Goal: Task Accomplishment & Management: Manage account settings

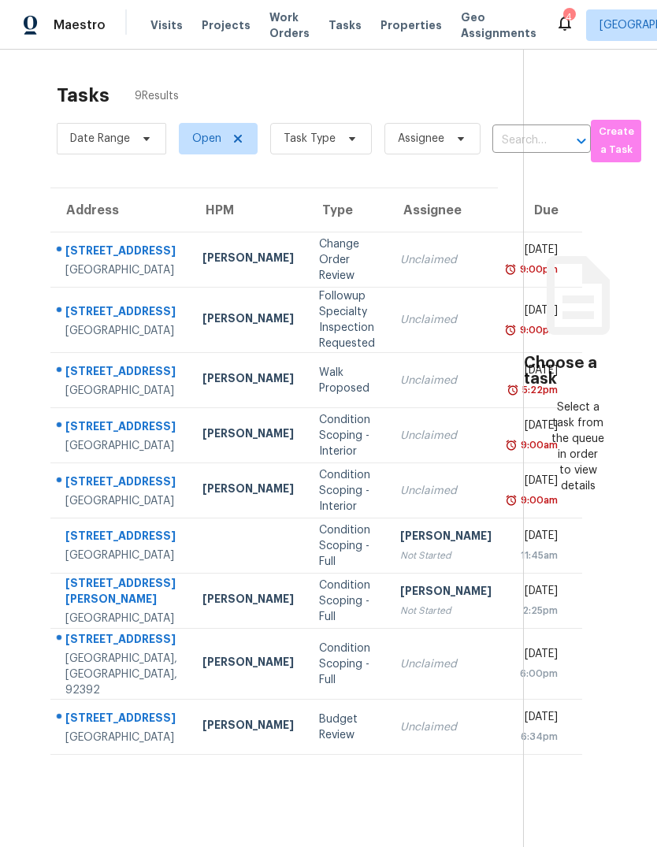
click at [167, 27] on span "Visits" at bounding box center [166, 25] width 32 height 16
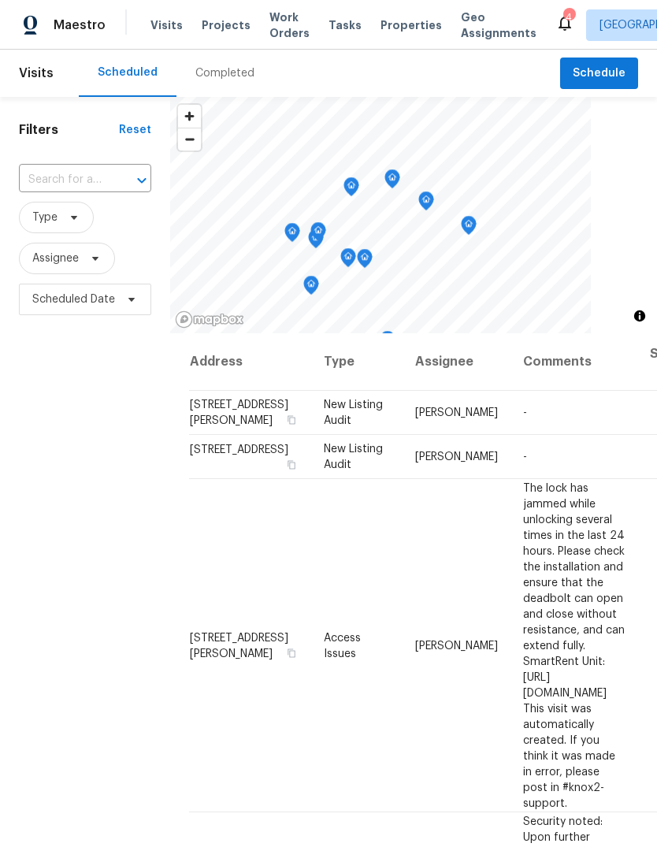
click at [232, 77] on div "Completed" at bounding box center [224, 73] width 59 height 16
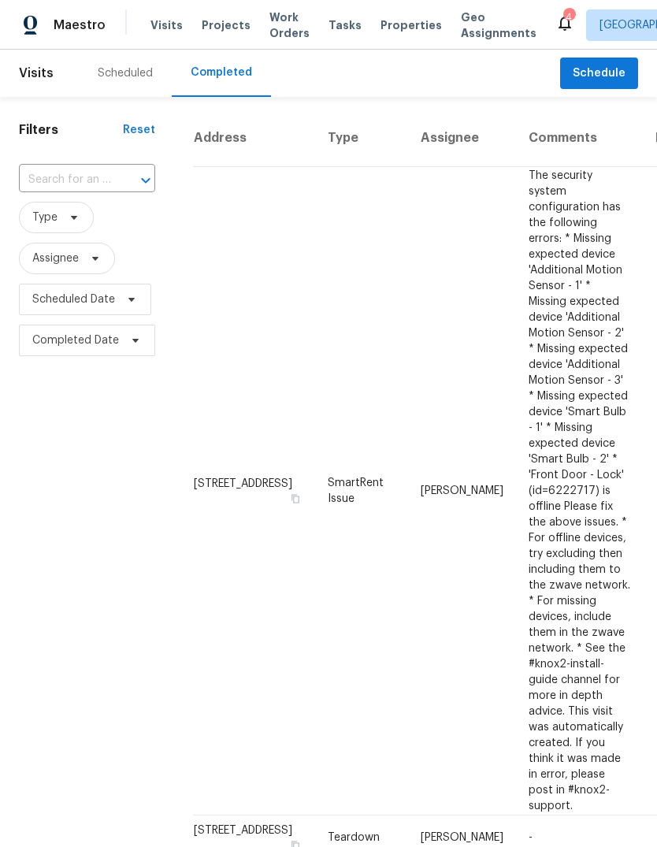
click at [396, 32] on span "Properties" at bounding box center [410, 25] width 61 height 16
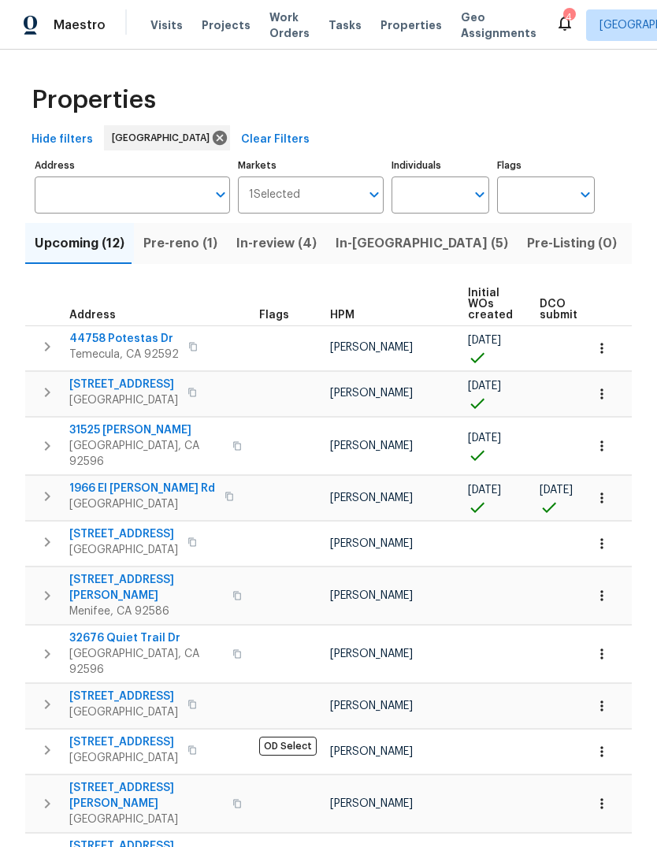
click at [428, 194] on input "Individuals" at bounding box center [428, 194] width 74 height 37
type input "[PERSON_NAME]"
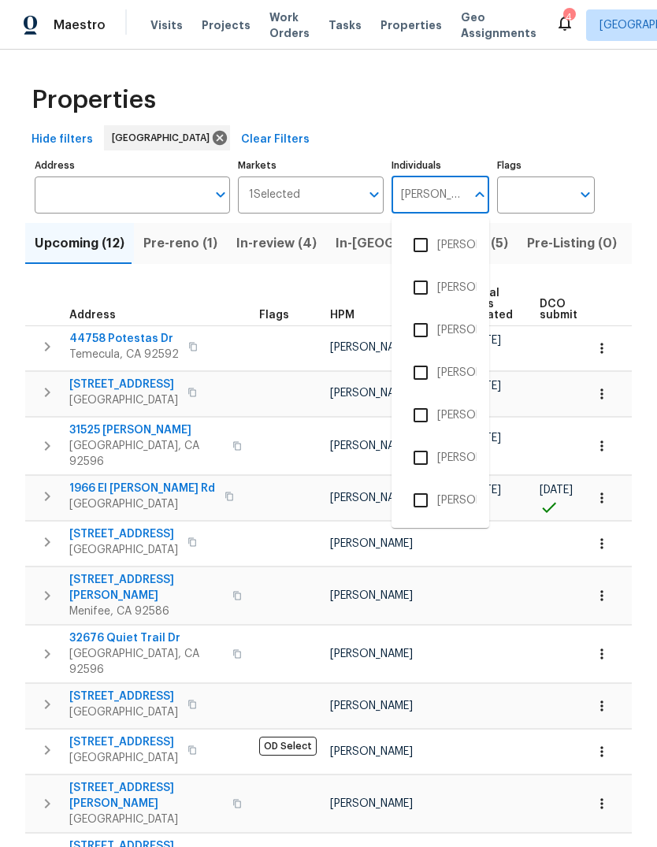
click at [464, 321] on li "[PERSON_NAME]" at bounding box center [440, 329] width 72 height 33
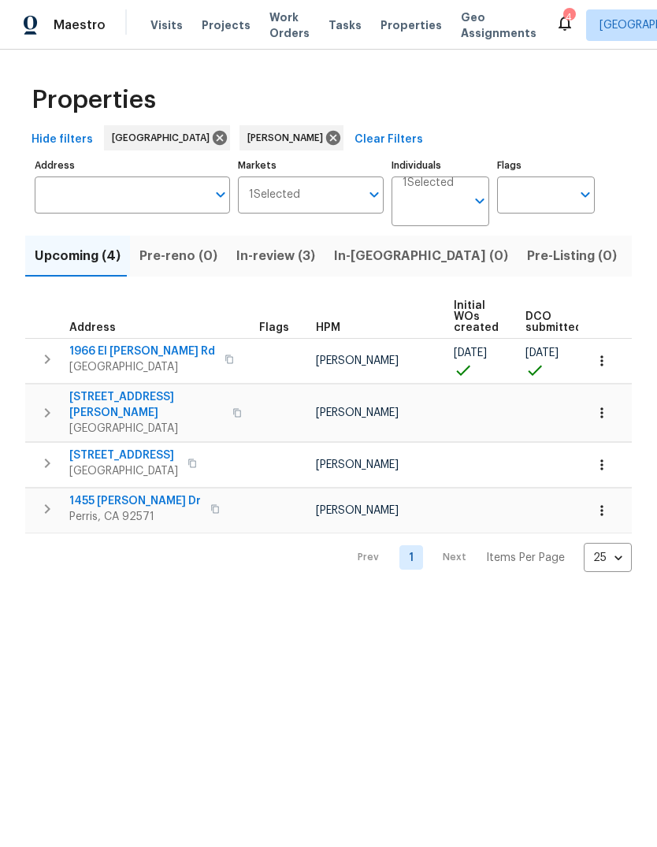
click at [221, 25] on span "Projects" at bounding box center [226, 25] width 49 height 16
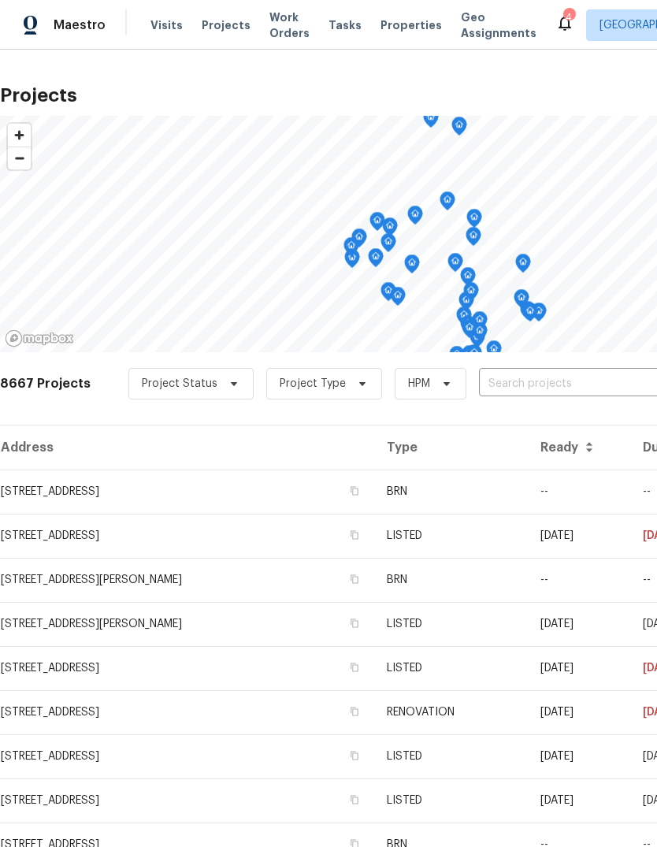
click at [519, 383] on input "text" at bounding box center [569, 384] width 180 height 24
type input "1966"
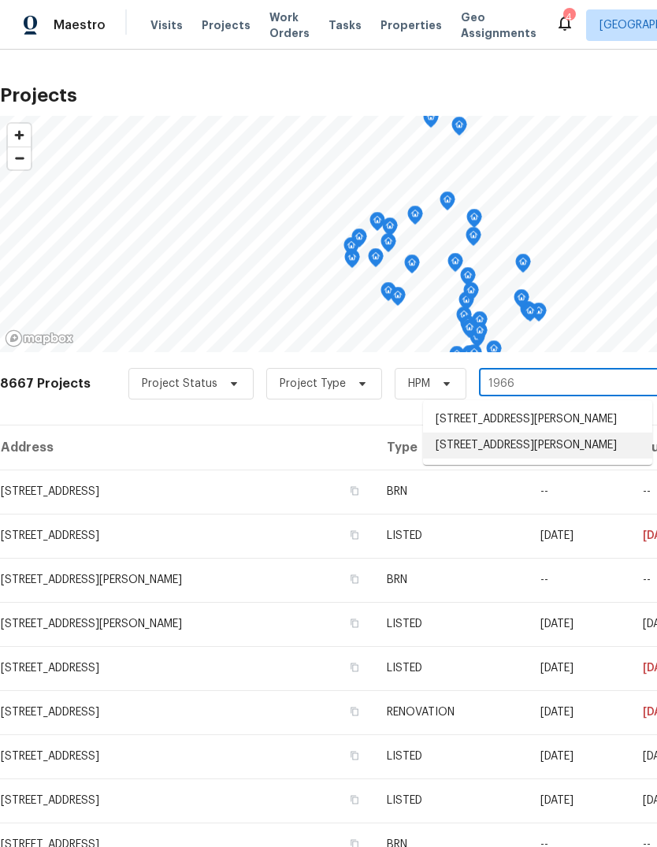
click at [553, 458] on li "[STREET_ADDRESS][PERSON_NAME]" at bounding box center [537, 445] width 229 height 26
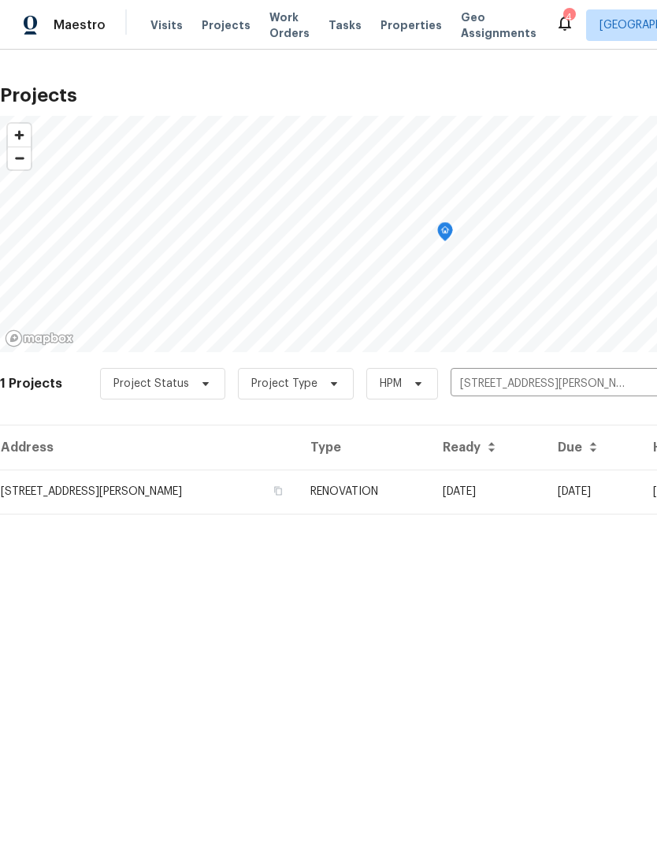
click at [298, 491] on td "[STREET_ADDRESS][PERSON_NAME]" at bounding box center [149, 491] width 298 height 44
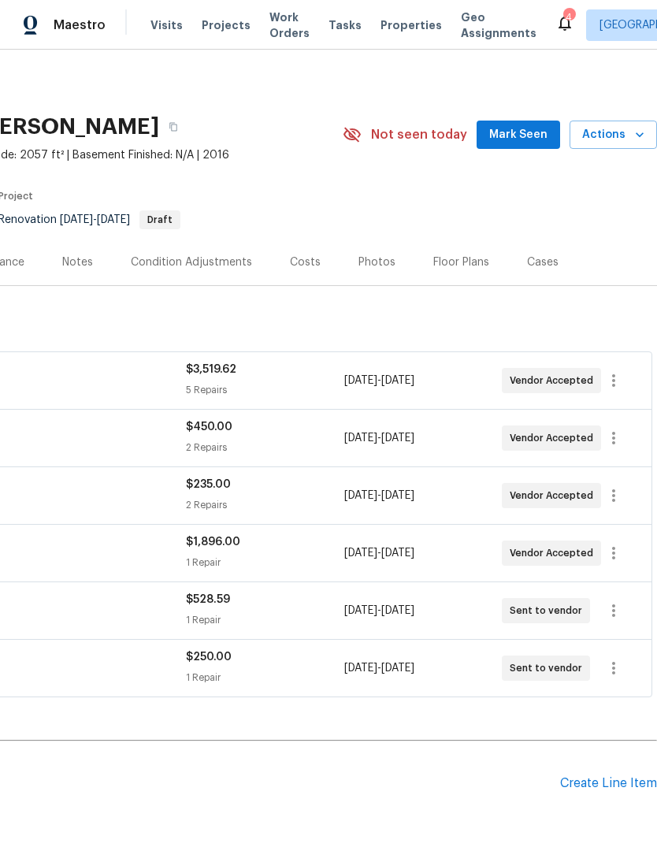
scroll to position [0, 233]
click at [612, 614] on icon "button" at bounding box center [613, 610] width 19 height 19
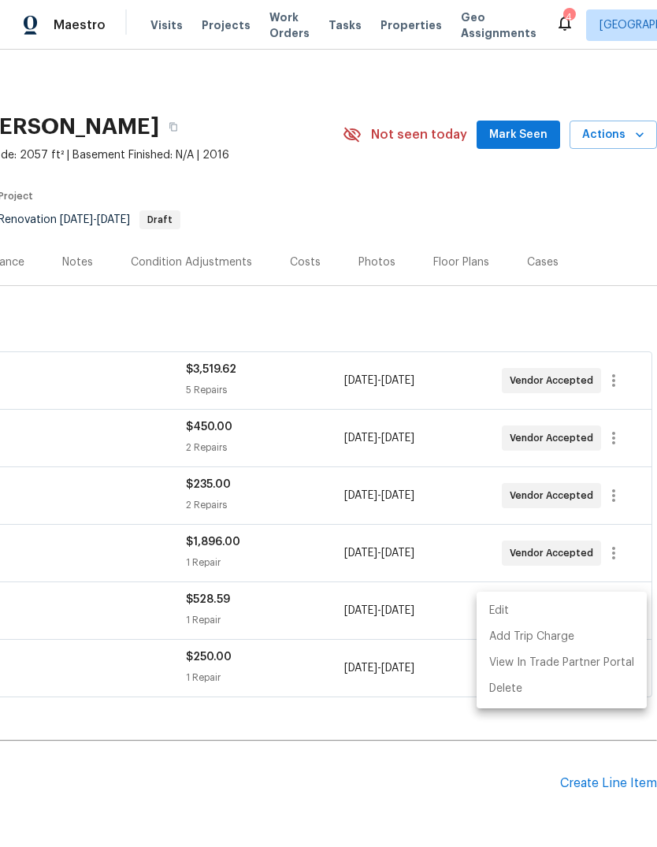
click at [506, 612] on li "Edit" at bounding box center [561, 611] width 170 height 26
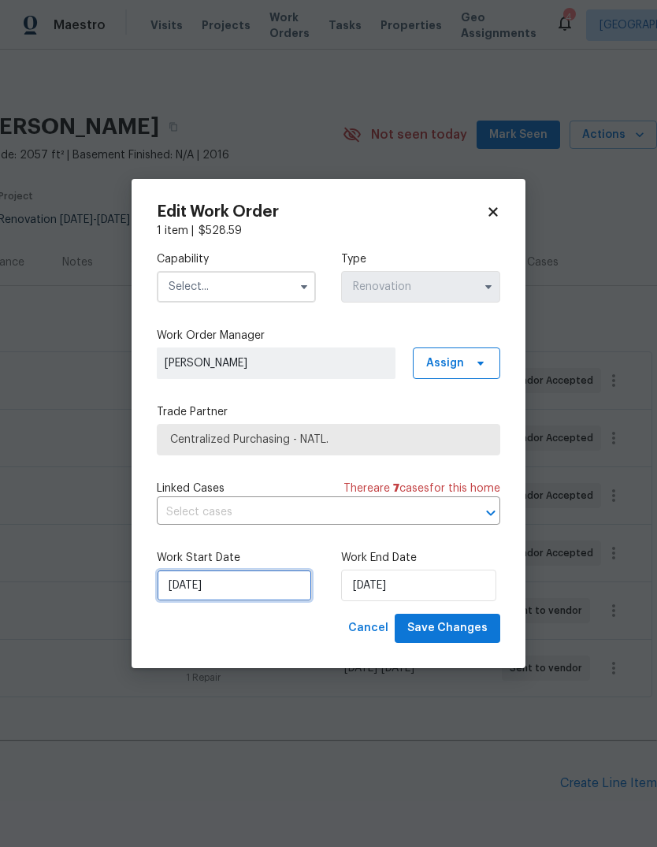
click at [231, 584] on input "[DATE]" at bounding box center [234, 585] width 155 height 32
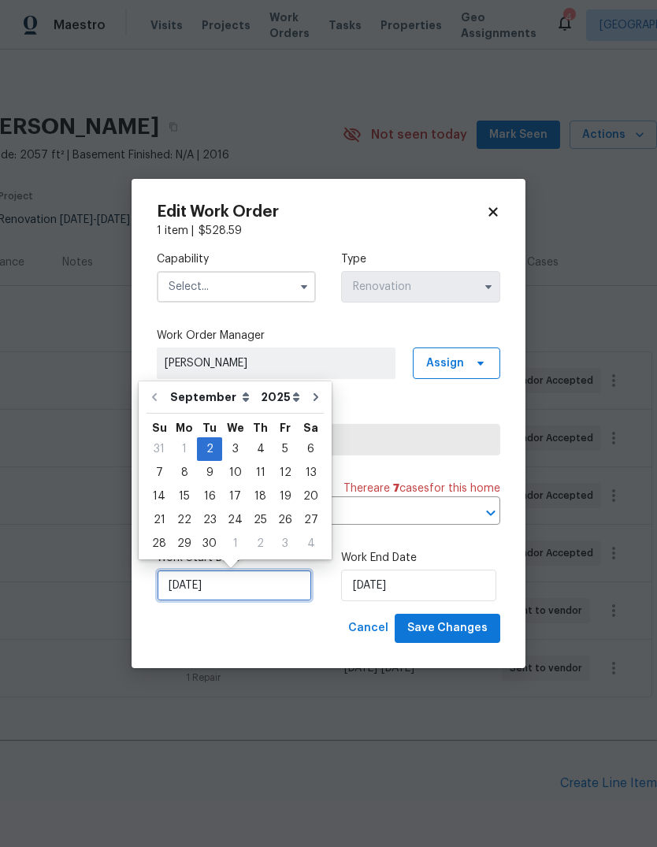
scroll to position [12, 0]
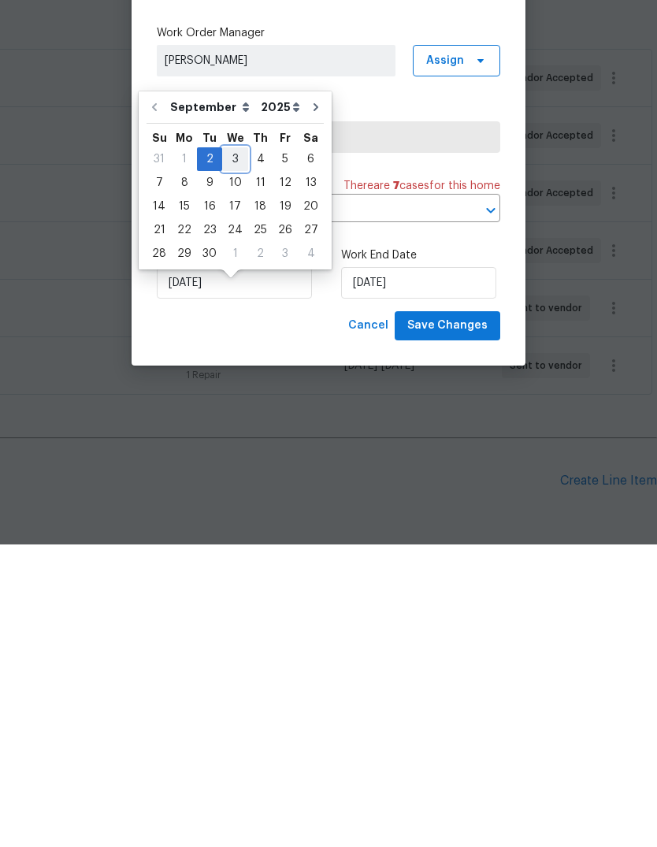
click at [232, 450] on div "3" at bounding box center [235, 461] width 26 height 22
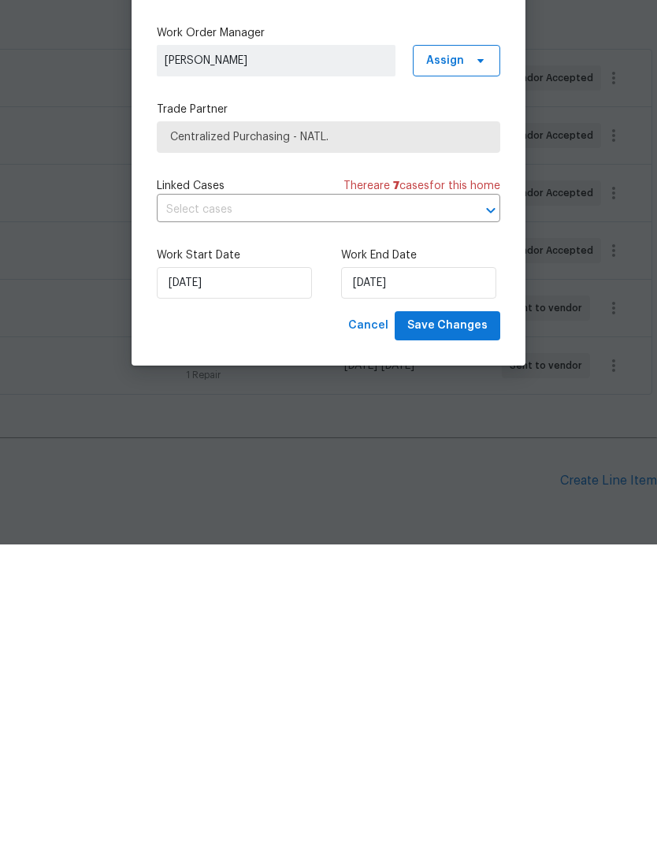
type input "[DATE]"
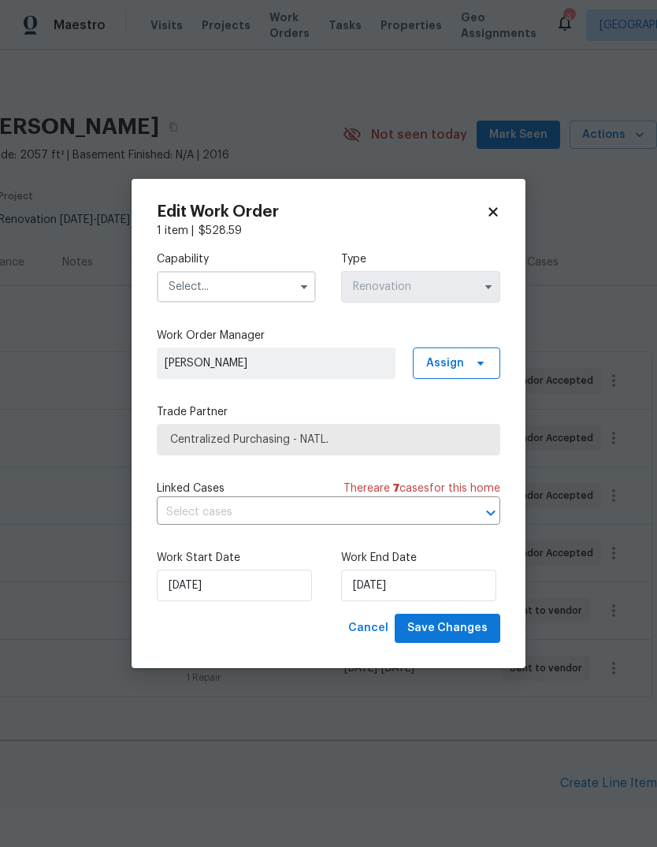
click at [217, 293] on input "text" at bounding box center [236, 287] width 159 height 32
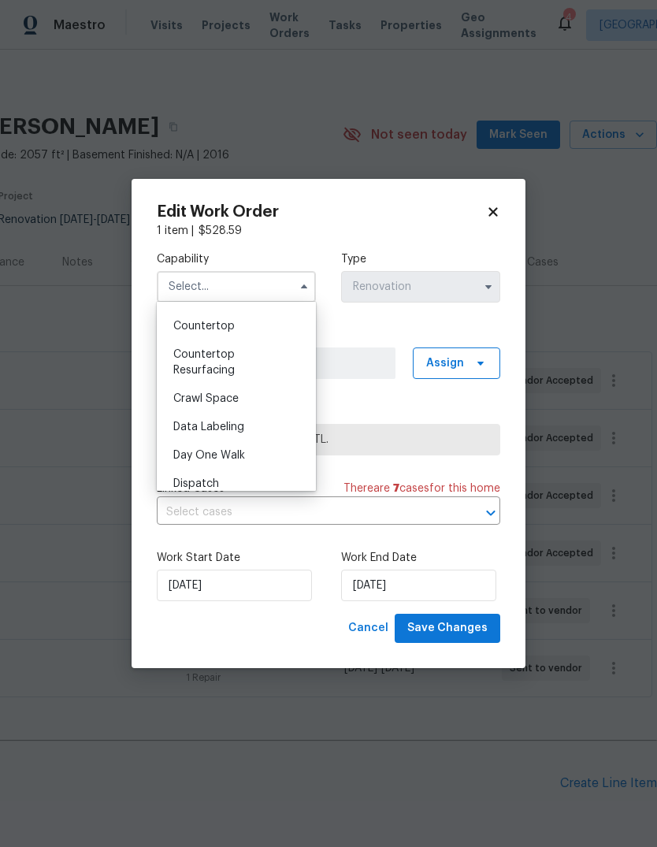
click at [498, 205] on icon at bounding box center [493, 212] width 14 height 14
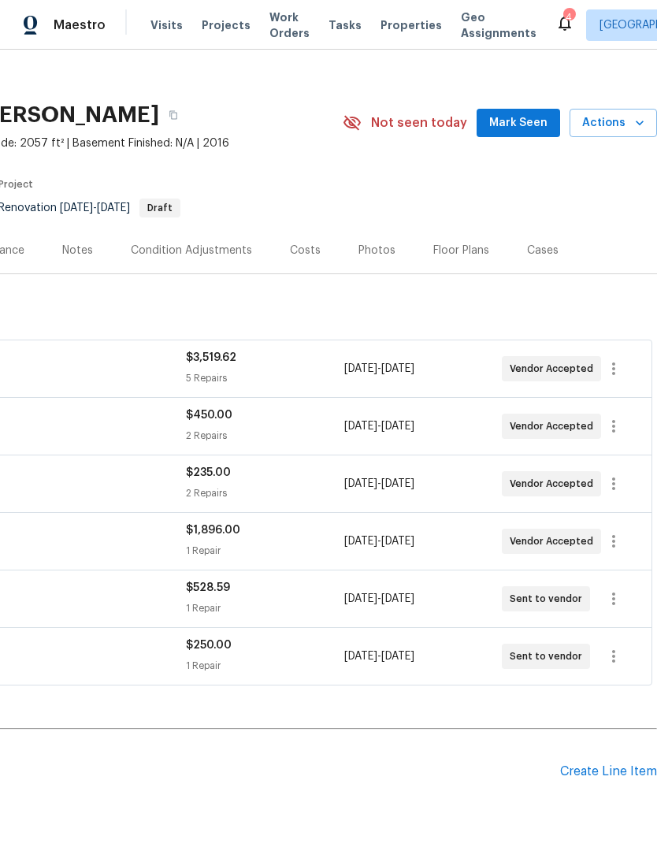
scroll to position [12, 233]
click at [616, 589] on icon "button" at bounding box center [613, 598] width 19 height 19
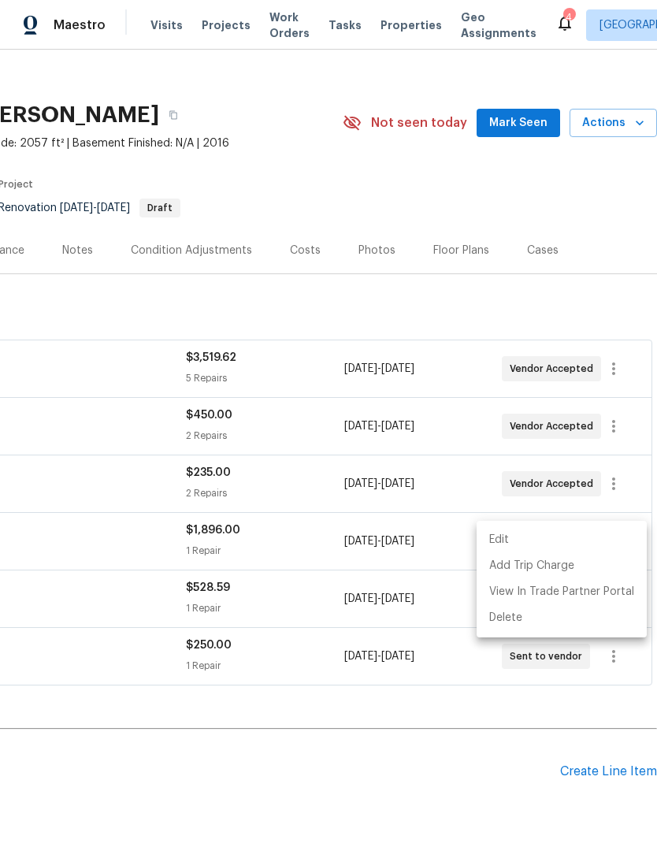
click at [509, 540] on li "Edit" at bounding box center [561, 540] width 170 height 26
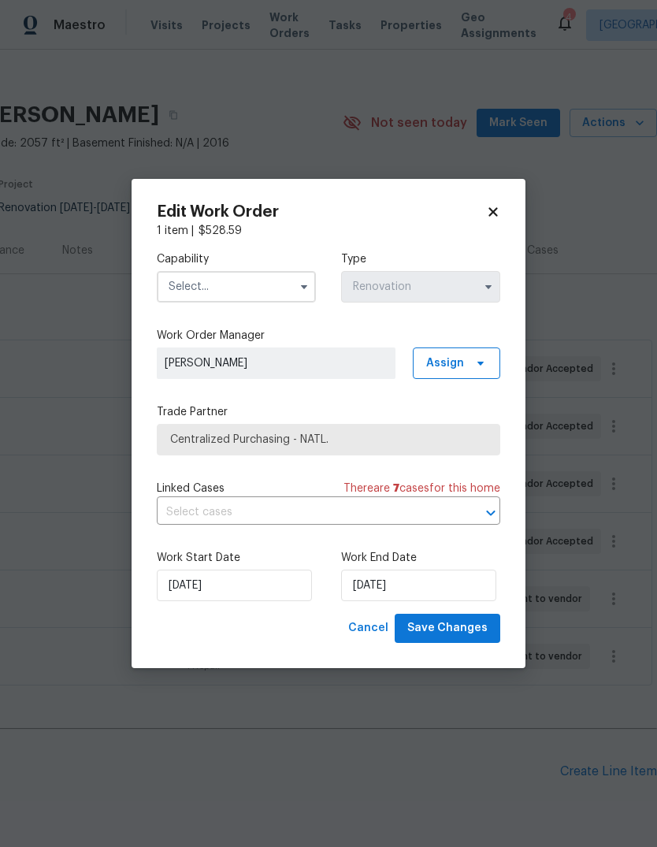
click at [243, 287] on input "text" at bounding box center [236, 287] width 159 height 32
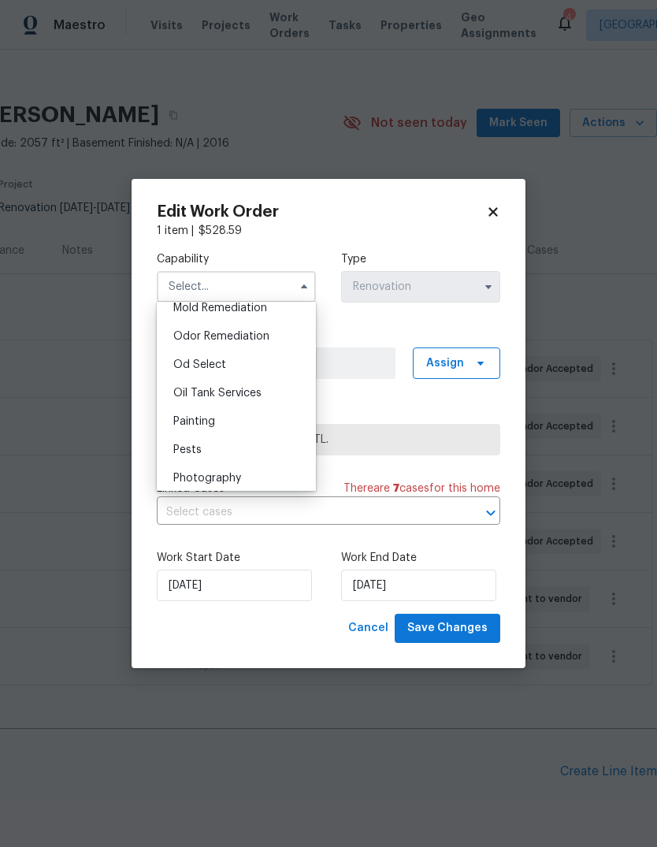
scroll to position [1227, 0]
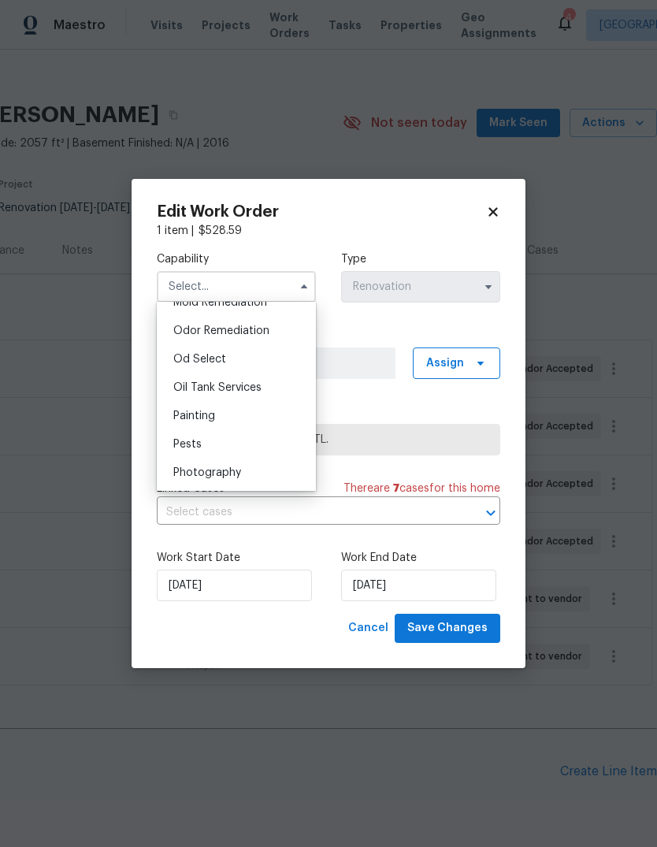
click at [212, 418] on span "Painting" at bounding box center [194, 415] width 42 height 11
type input "Painting"
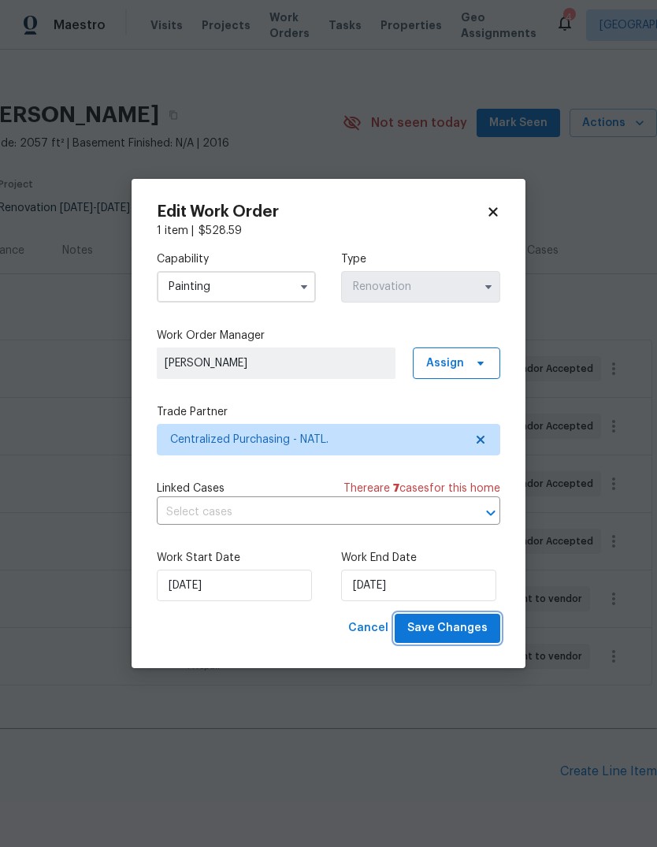
click at [472, 627] on span "Save Changes" at bounding box center [447, 628] width 80 height 20
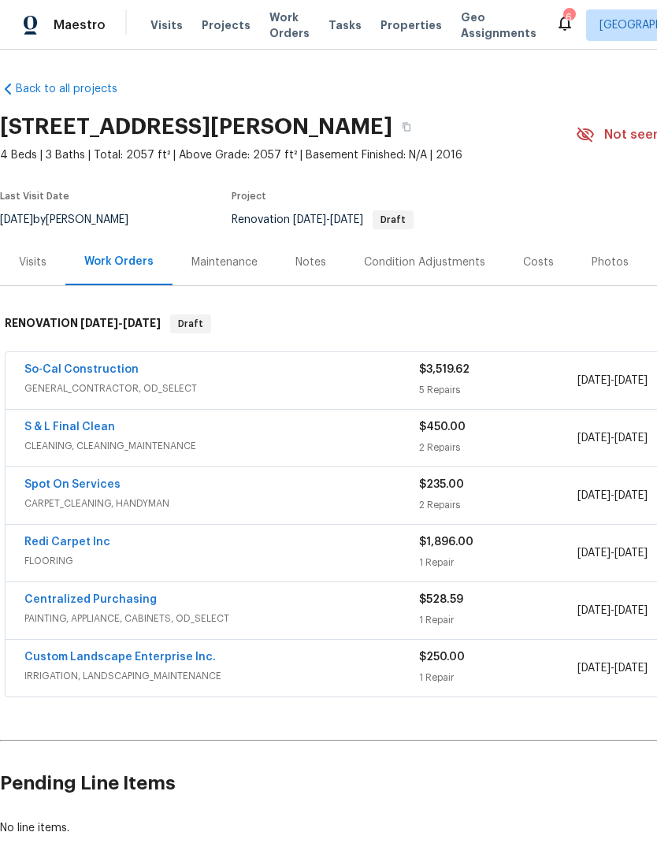
click at [546, 271] on div "Costs" at bounding box center [538, 262] width 69 height 46
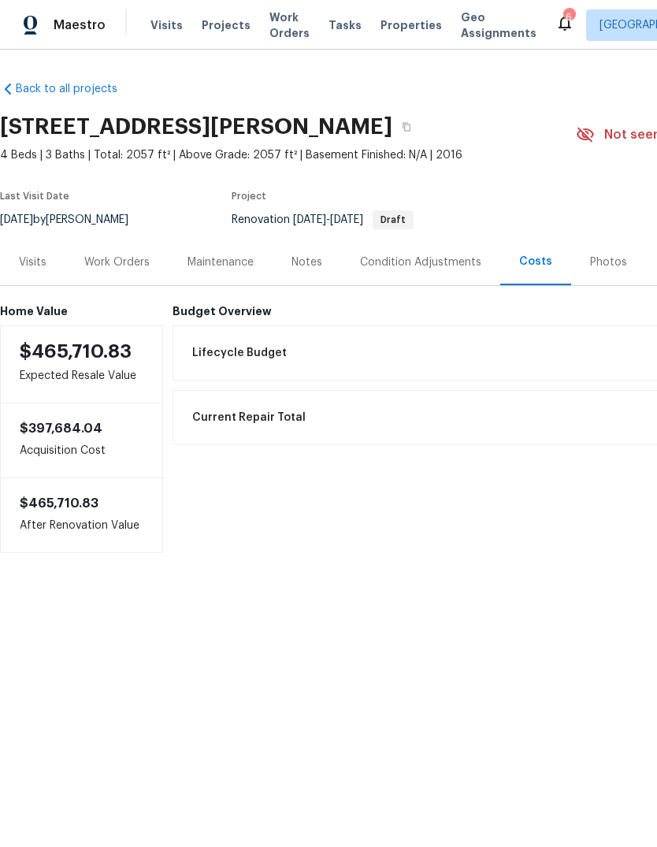
click at [317, 264] on div "Notes" at bounding box center [306, 262] width 31 height 16
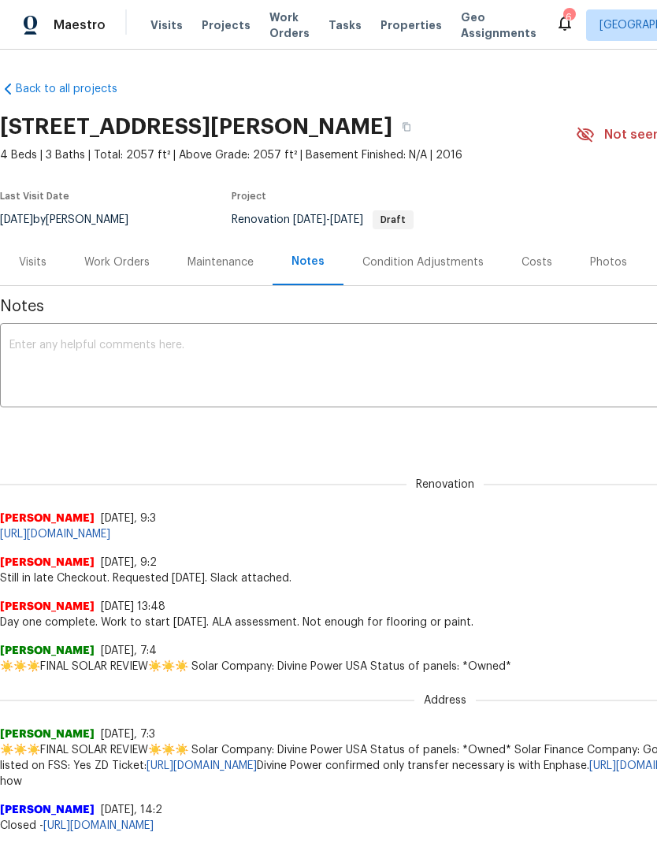
click at [133, 265] on div "Work Orders" at bounding box center [116, 262] width 65 height 16
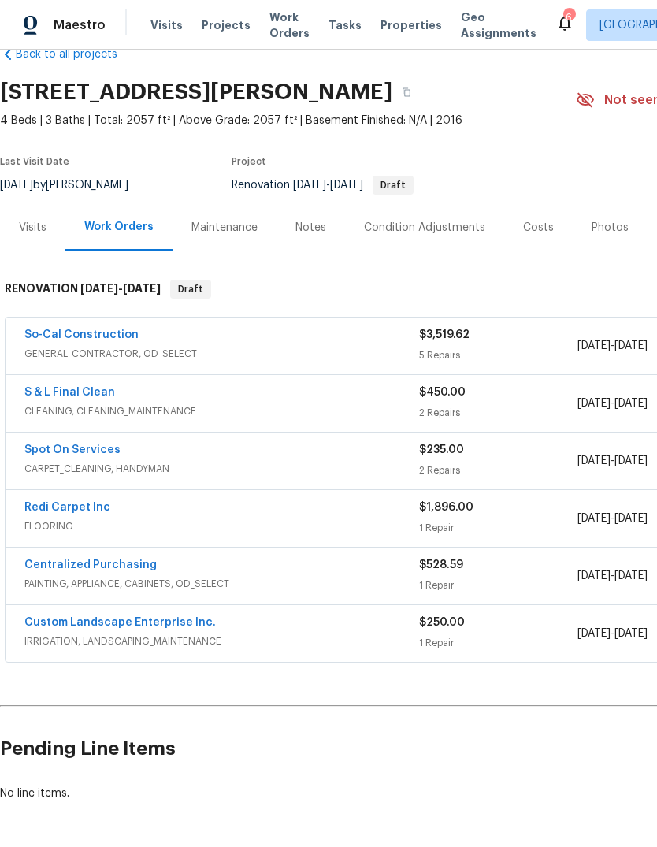
scroll to position [36, 0]
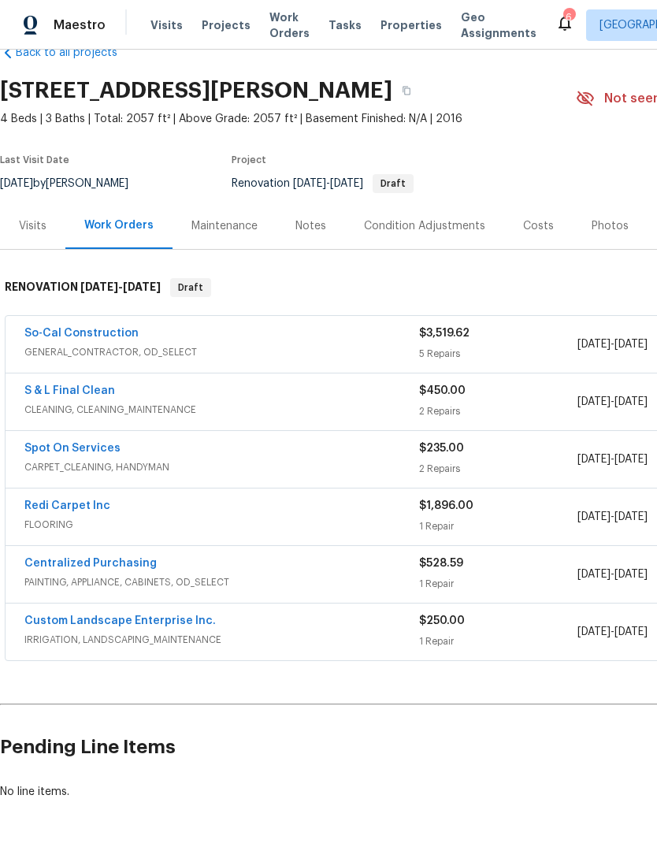
click at [402, 24] on span "Properties" at bounding box center [410, 25] width 61 height 16
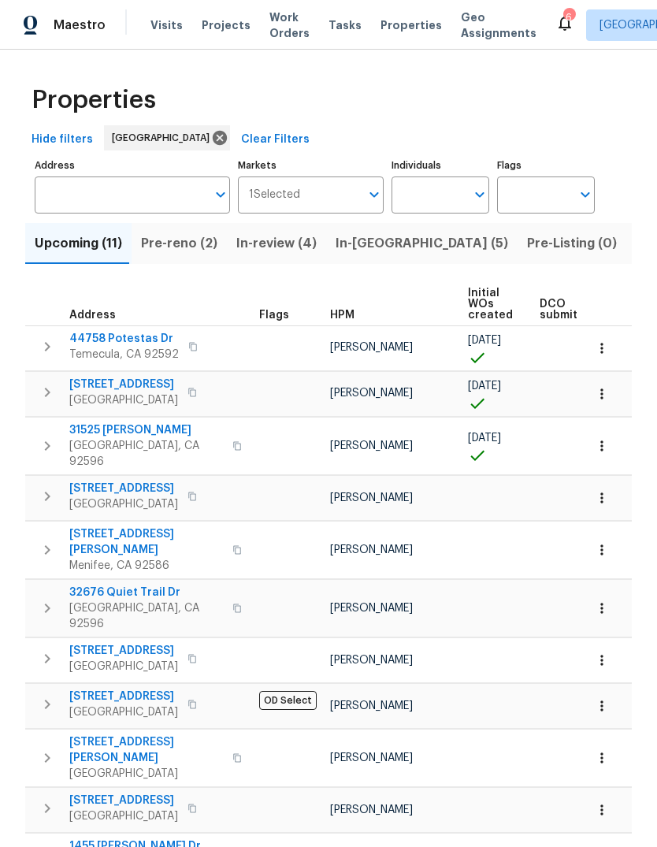
click at [432, 199] on input "Individuals" at bounding box center [428, 194] width 74 height 37
type input "[PERSON_NAME]"
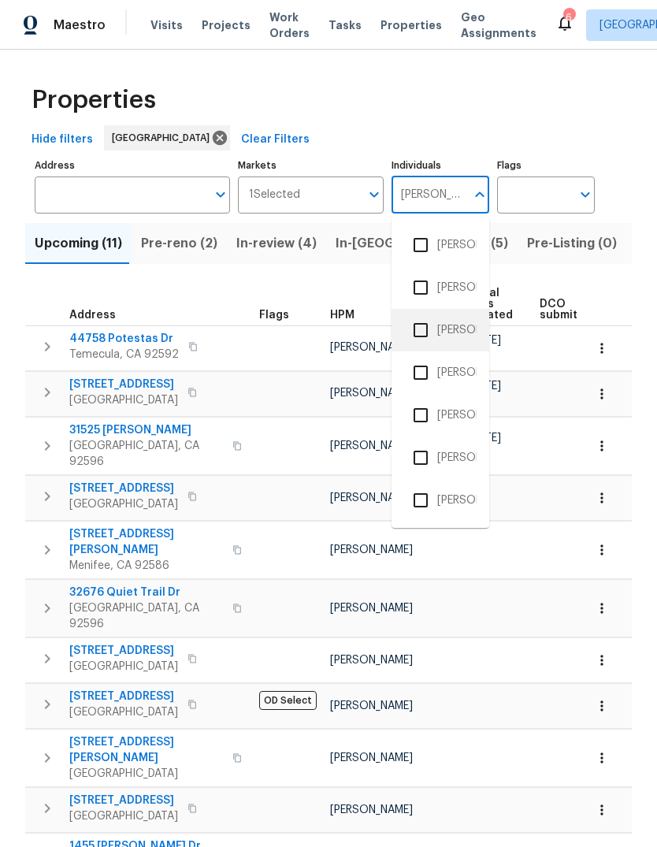
click at [458, 329] on li "[PERSON_NAME]" at bounding box center [440, 329] width 72 height 33
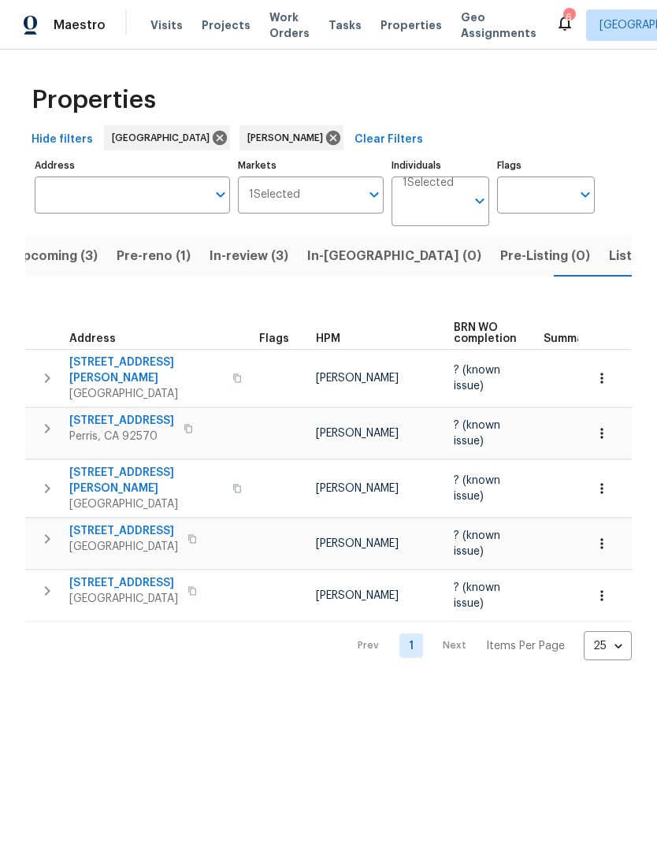
click at [609, 258] on span "Listed (2)" at bounding box center [638, 256] width 59 height 22
